Goal: Find specific page/section: Find specific page/section

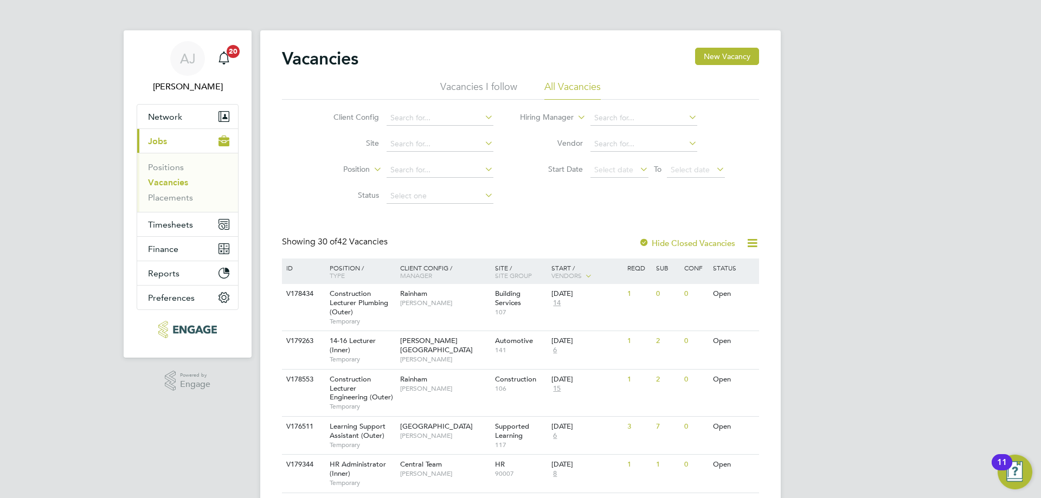
click at [159, 183] on link "Vacancies" at bounding box center [168, 182] width 40 height 10
